Goal: Task Accomplishment & Management: Use online tool/utility

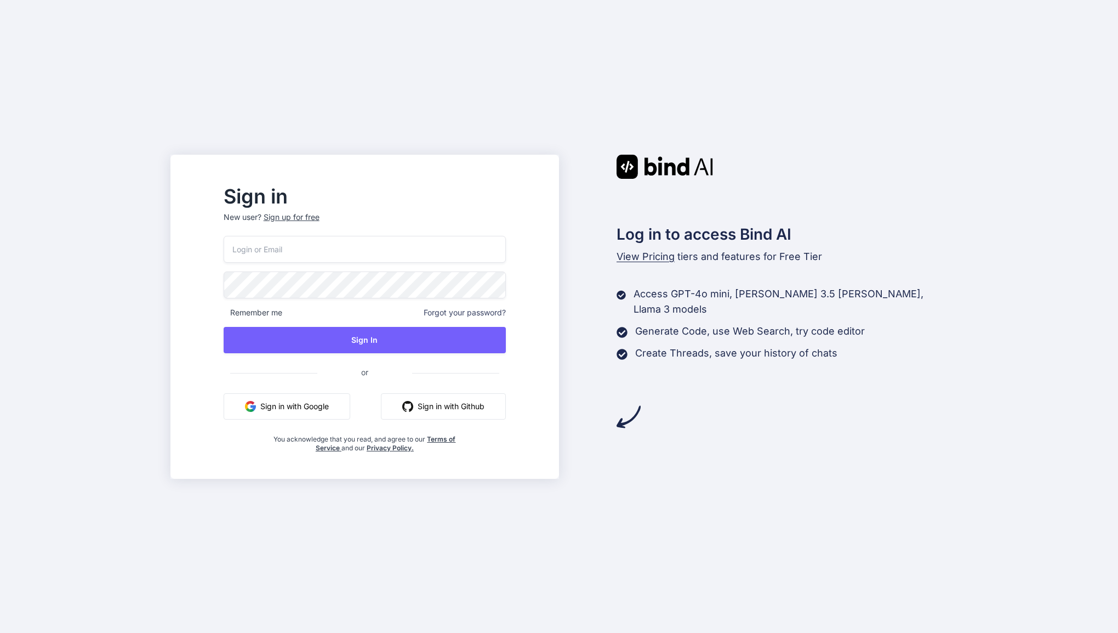
click at [284, 246] on input "email" at bounding box center [365, 249] width 282 height 27
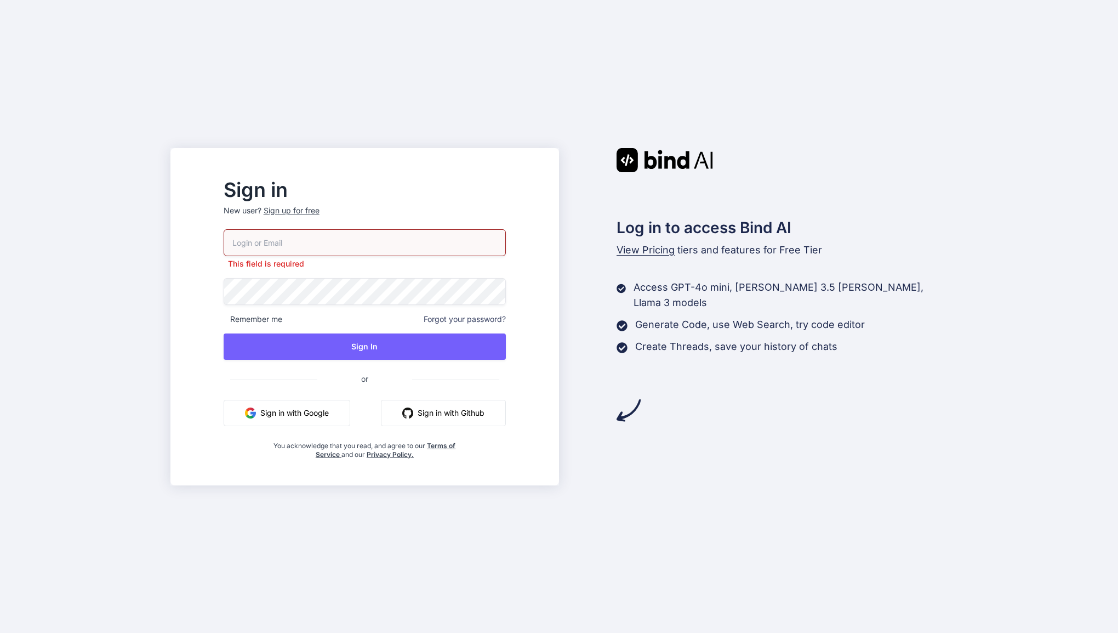
click at [316, 219] on p "New user? Sign up for free" at bounding box center [365, 217] width 282 height 24
click at [309, 249] on input "email" at bounding box center [365, 242] width 282 height 27
type input "[PERSON_NAME][EMAIL_ADDRESS][DOMAIN_NAME]"
click at [315, 217] on p "New user? Sign up for free" at bounding box center [365, 217] width 282 height 24
click at [315, 213] on div "Sign up for free" at bounding box center [292, 210] width 56 height 11
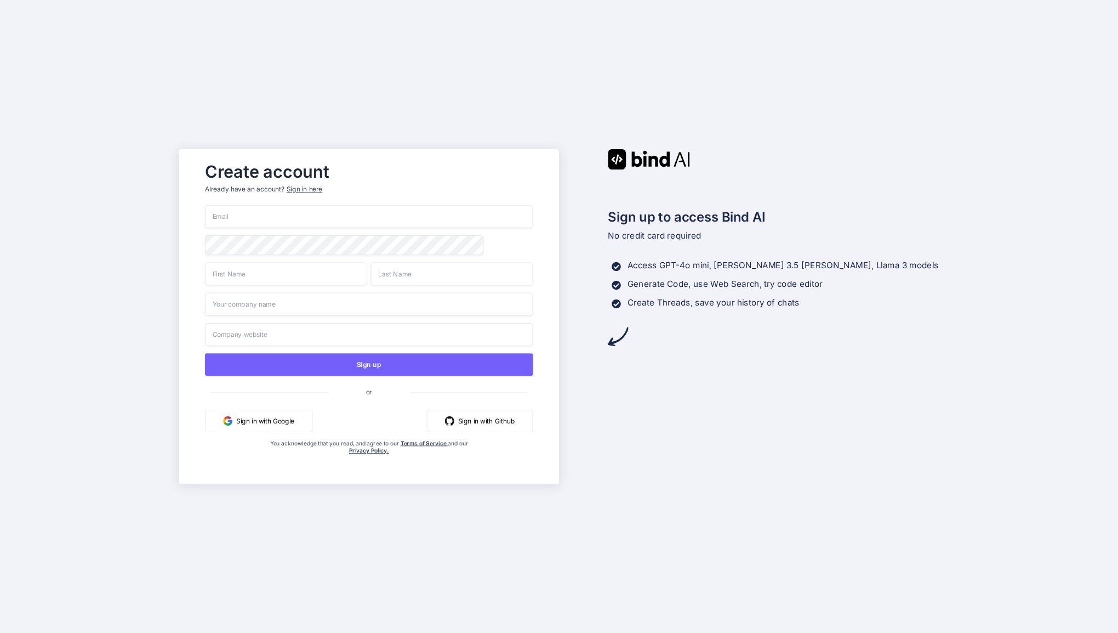
click at [301, 225] on input "email" at bounding box center [369, 216] width 328 height 23
type input "jason@edgesuitepro.com"
type input "EdgeSuitePro"
type input "Jason"
type input "Littlefield"
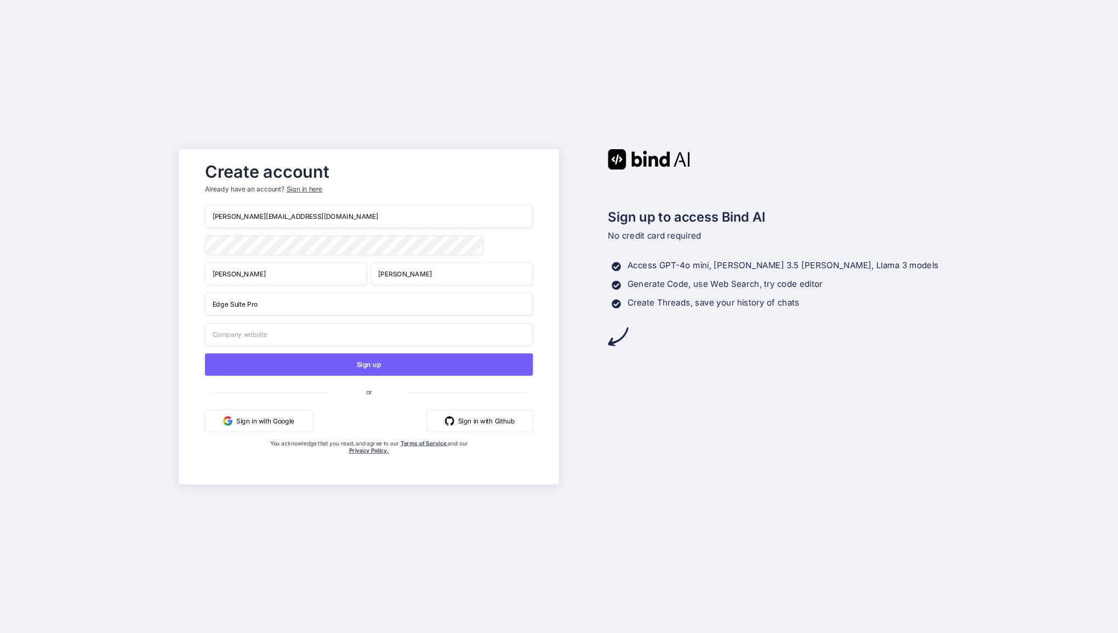
type input "Edge Suite Pro"
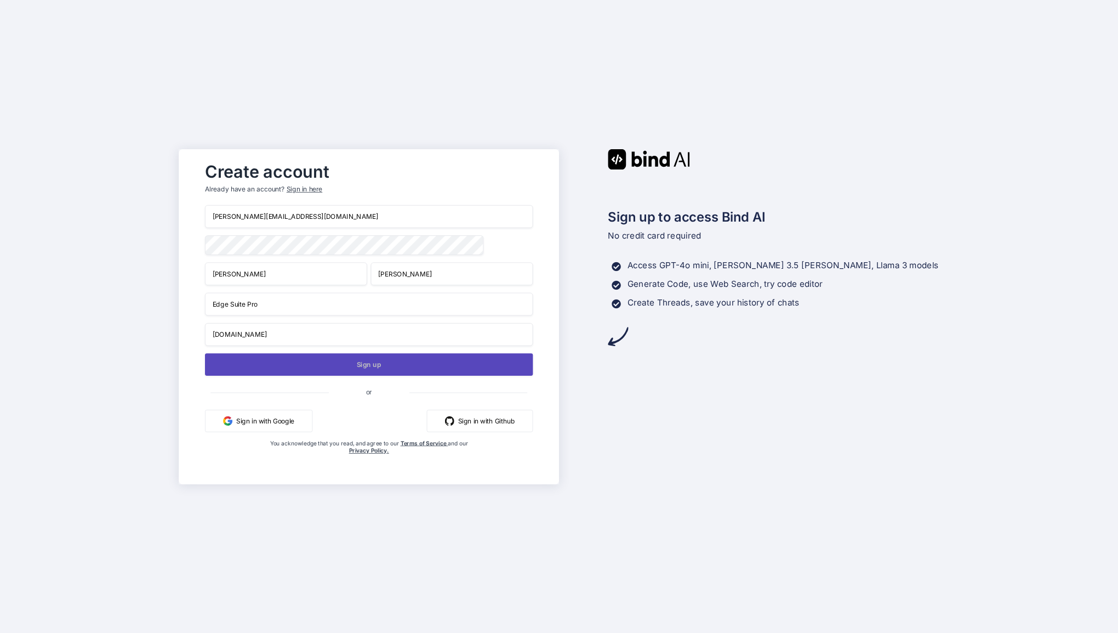
type input "www.edgesuitepro.com"
click at [297, 372] on button "Sign up" at bounding box center [369, 364] width 328 height 22
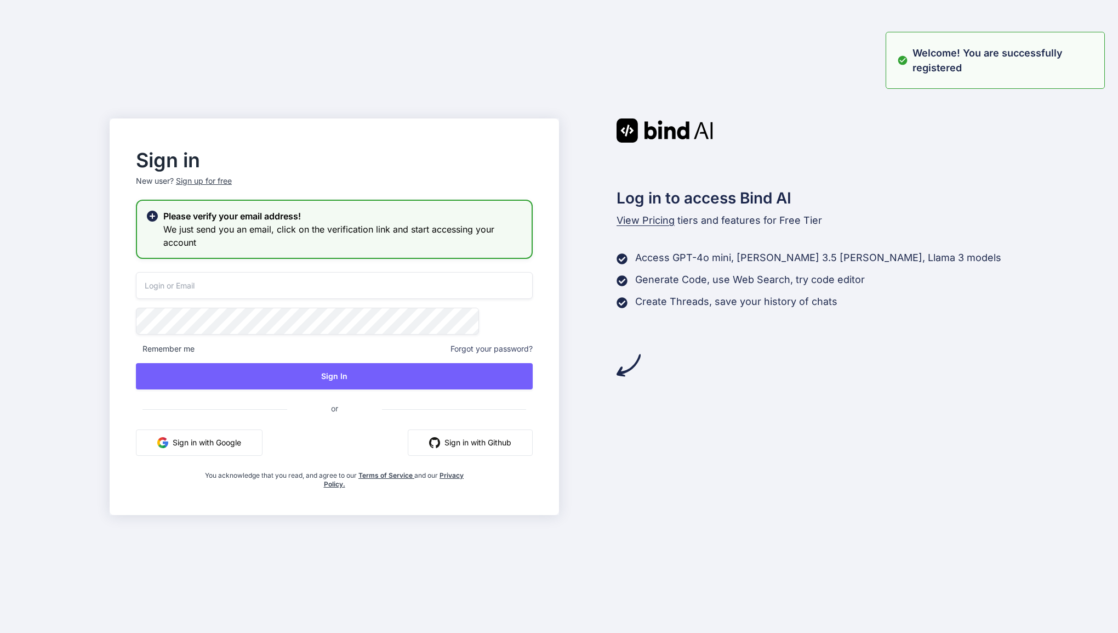
type input "[PERSON_NAME][EMAIL_ADDRESS][DOMAIN_NAME]"
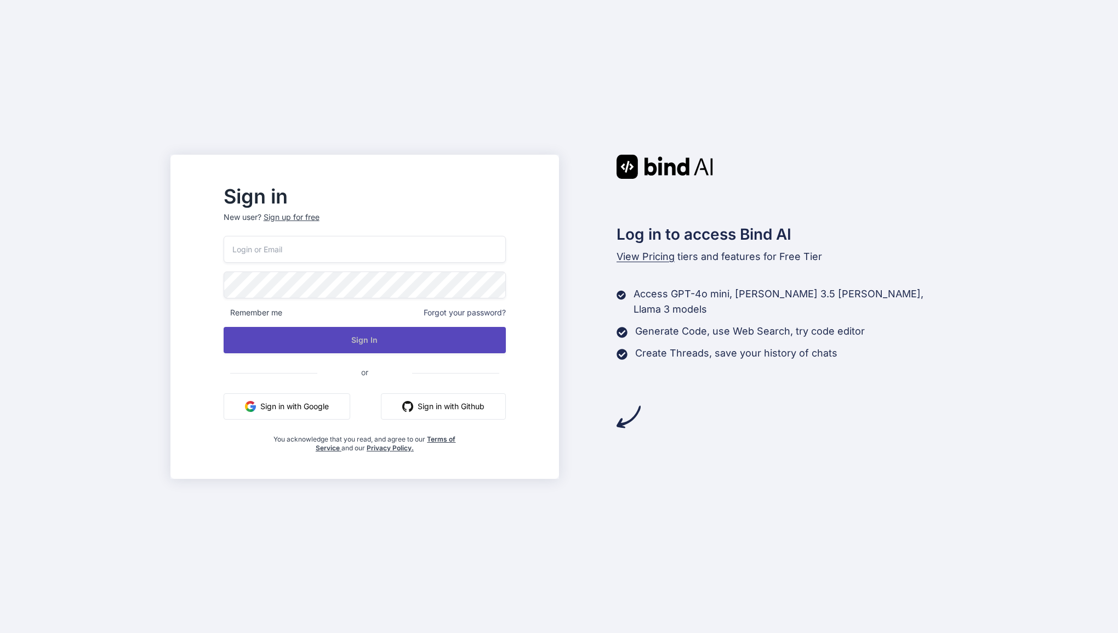
type input "[PERSON_NAME][EMAIL_ADDRESS][DOMAIN_NAME]"
click at [354, 334] on button "Sign In" at bounding box center [365, 340] width 282 height 26
click at [410, 337] on button "Sign In" at bounding box center [365, 340] width 282 height 26
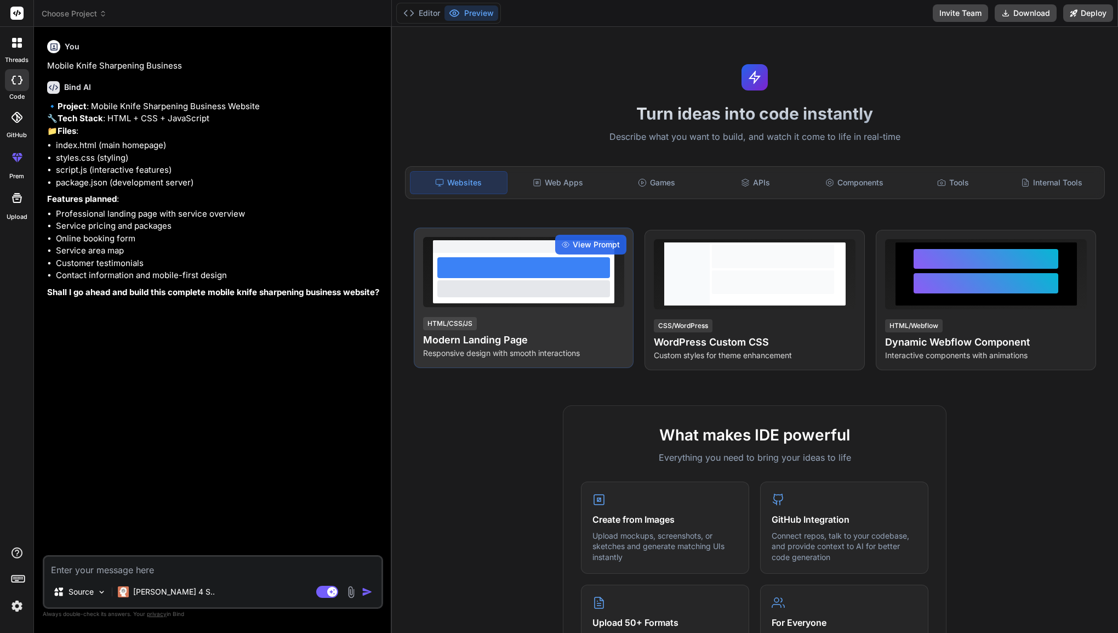
click at [582, 327] on div "HTML/CSS/JS Modern Landing Page Responsive design with smooth interactions" at bounding box center [524, 337] width 202 height 43
click at [589, 240] on span "View Prompt" at bounding box center [596, 244] width 47 height 11
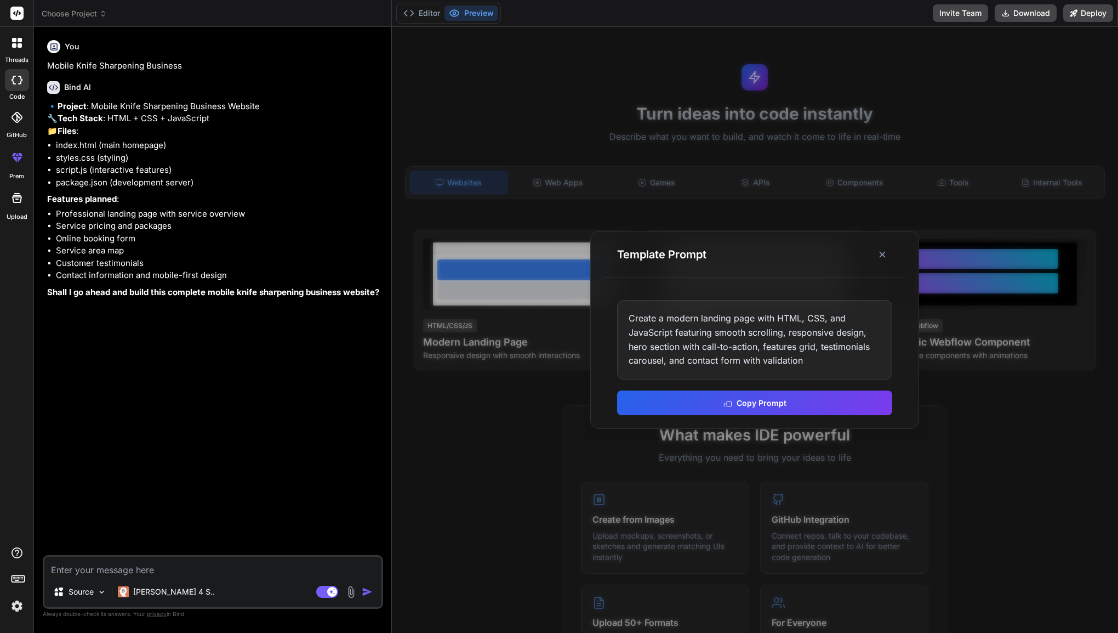
click at [186, 565] on textarea at bounding box center [212, 566] width 337 height 20
type textarea "x"
type textarea "y"
type textarea "x"
type textarea "ye"
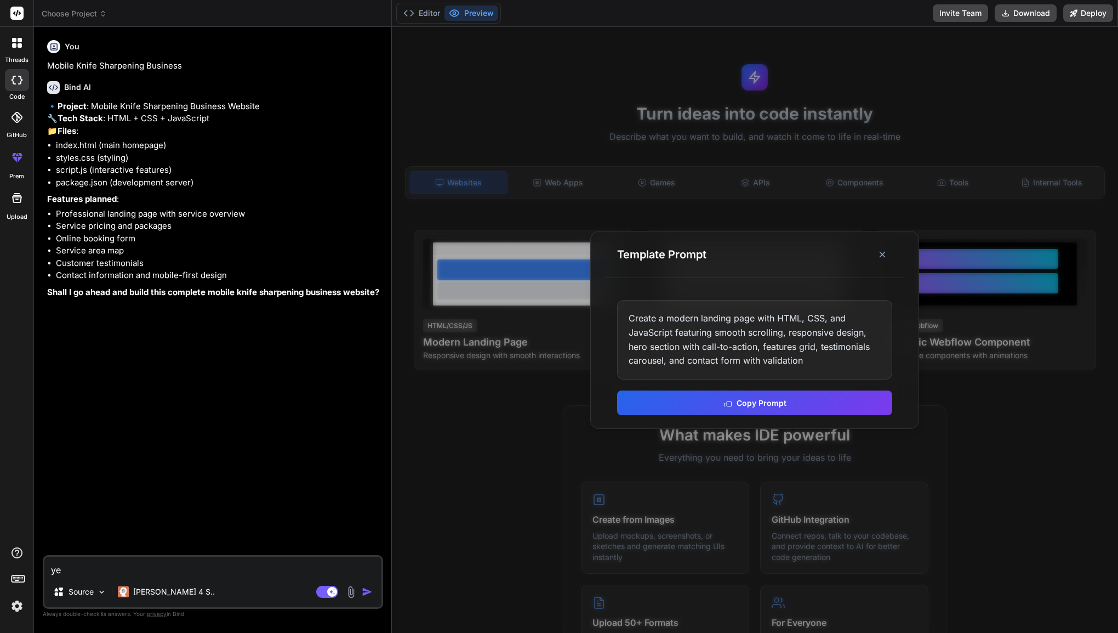
type textarea "x"
type textarea "yes"
type textarea "x"
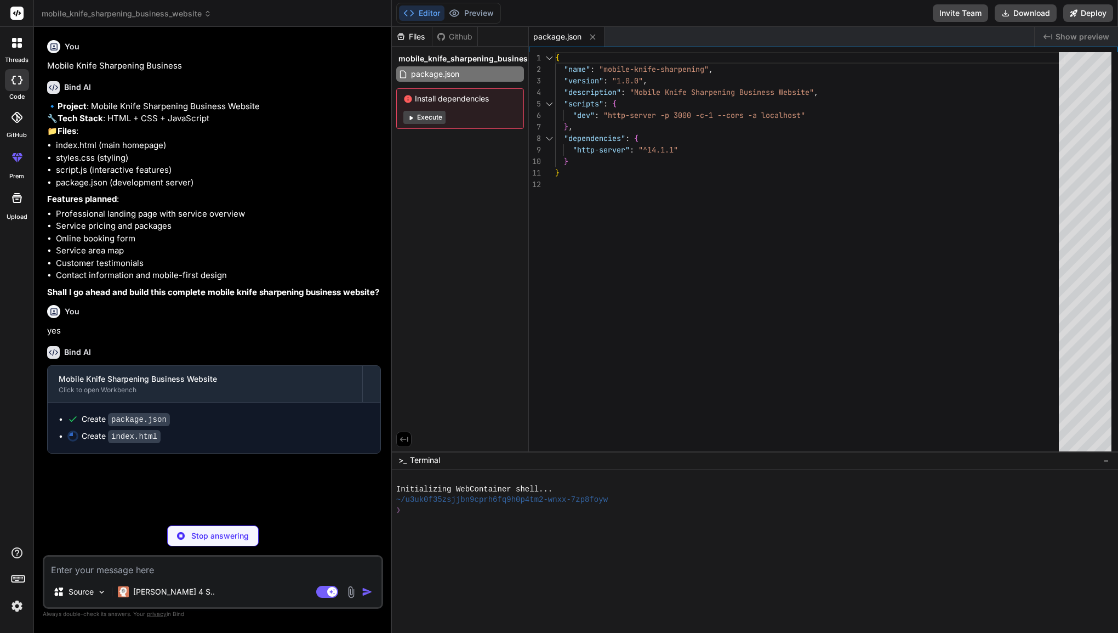
click at [434, 115] on button "Execute" at bounding box center [424, 117] width 42 height 13
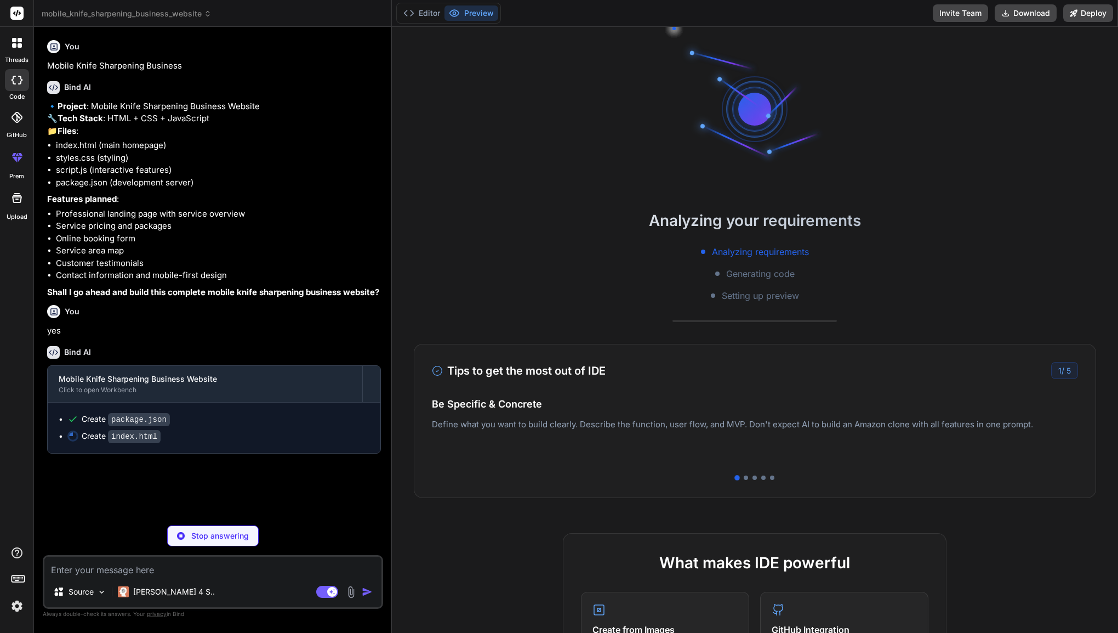
scroll to position [21, 0]
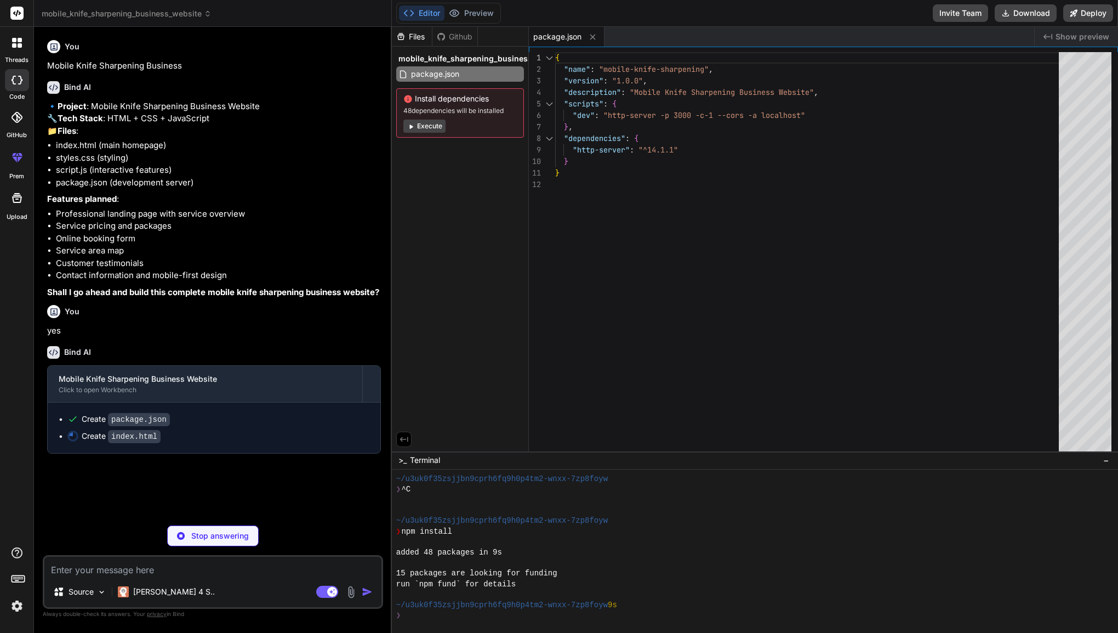
type textarea "x"
type textarea "</div> </footer> <script src="script.js"></script> </body> </html>"
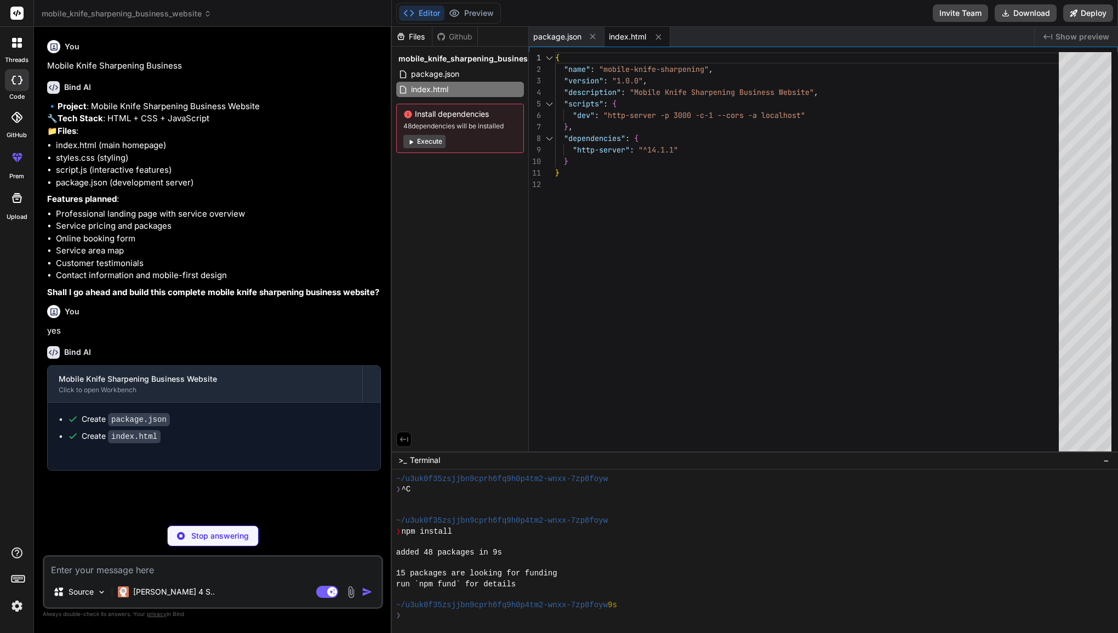
type textarea "x"
type textarea ".contact h2 { font-size: 2rem; } .btn { padding: 12px 20px; } }"
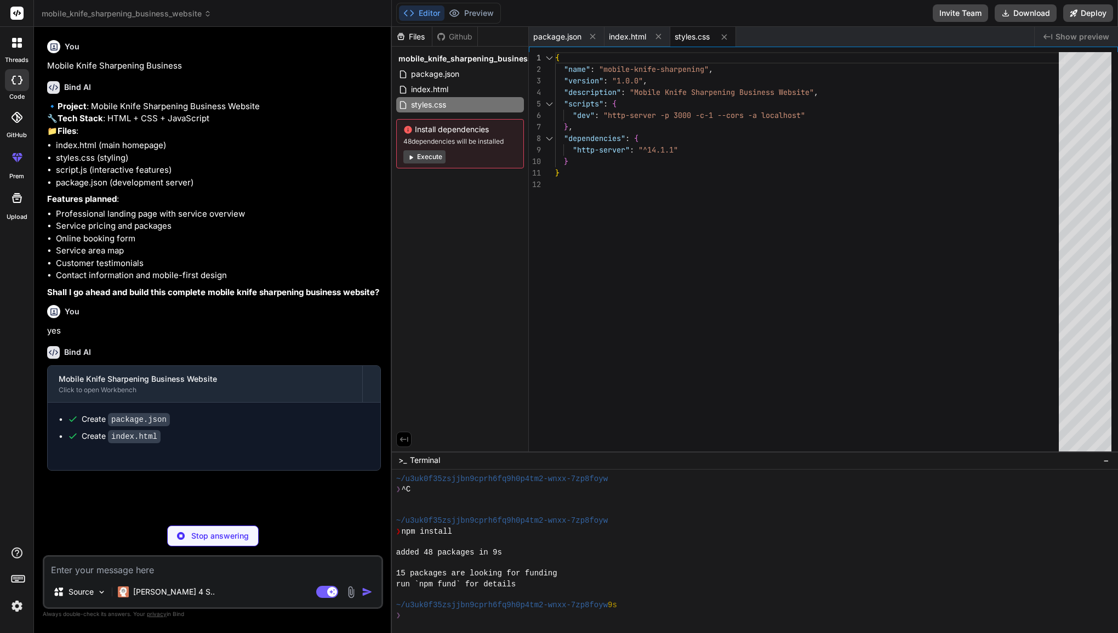
type textarea "x"
type textarea "`; document.head.appendChild(style);"
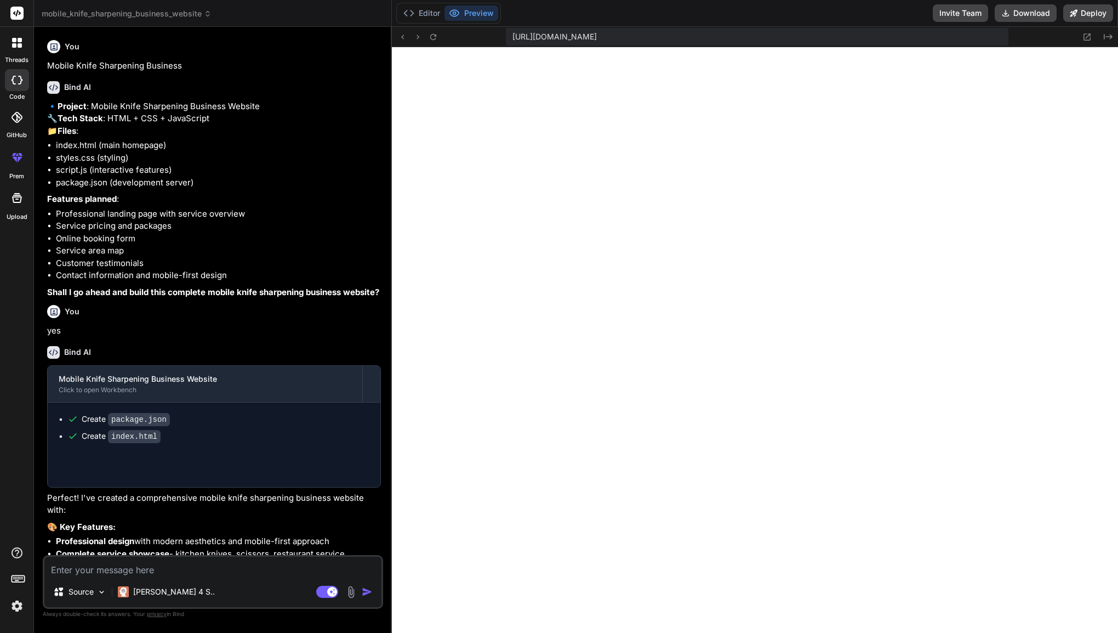
type textarea "x"
